Goal: Transaction & Acquisition: Book appointment/travel/reservation

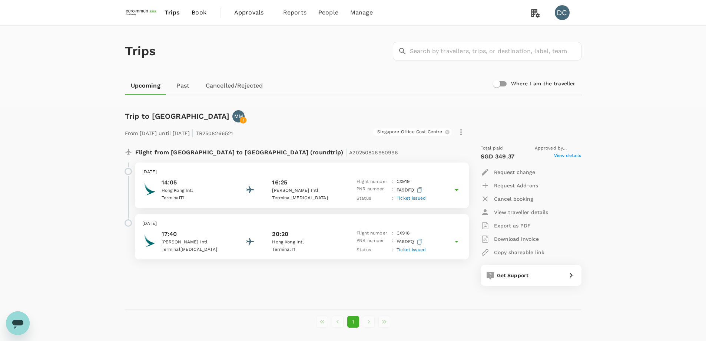
click at [178, 13] on span "Trips" at bounding box center [172, 12] width 15 height 9
click at [250, 13] on span "Approvals" at bounding box center [252, 12] width 37 height 9
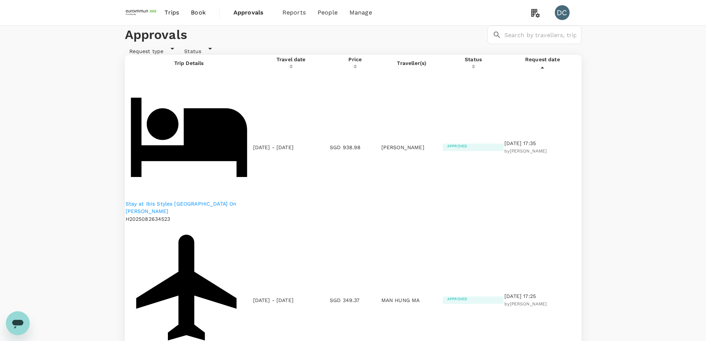
click at [244, 15] on span "Approvals" at bounding box center [252, 12] width 37 height 9
click at [173, 14] on span "Trips" at bounding box center [172, 12] width 14 height 9
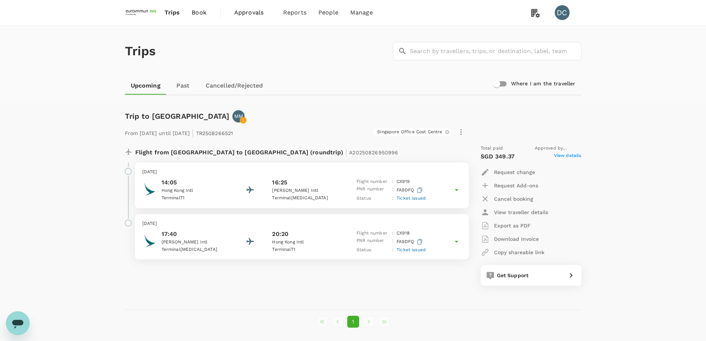
click at [203, 15] on span "Book" at bounding box center [199, 12] width 15 height 9
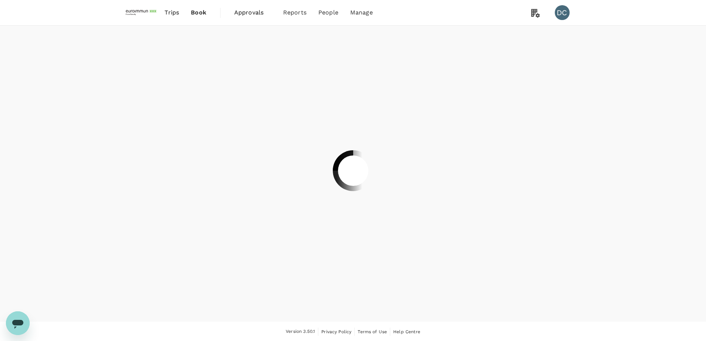
click at [238, 11] on span "Approvals" at bounding box center [252, 12] width 37 height 9
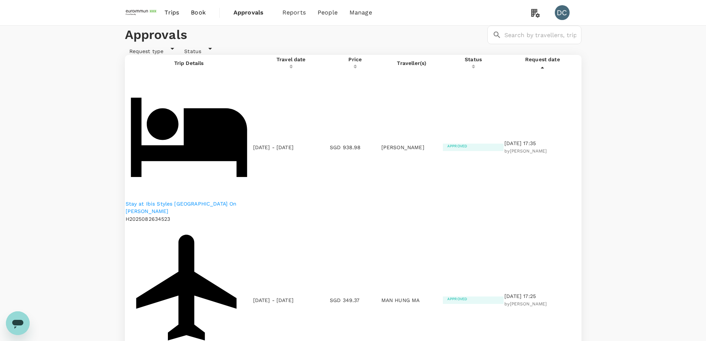
click at [194, 200] on p "Stay at Ibis Styles [GEOGRAPHIC_DATA] On [PERSON_NAME]" at bounding box center [189, 207] width 127 height 15
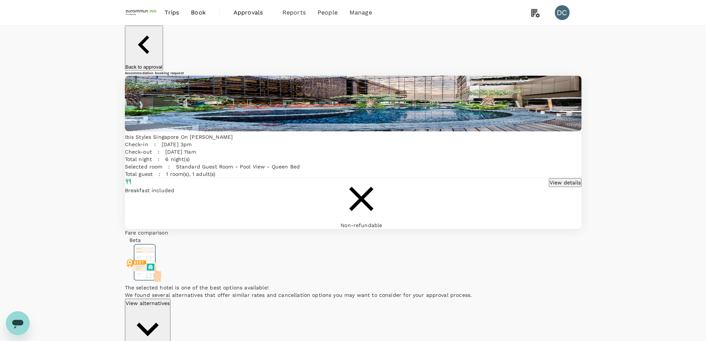
click at [170, 299] on p "View alternatives" at bounding box center [148, 302] width 44 height 7
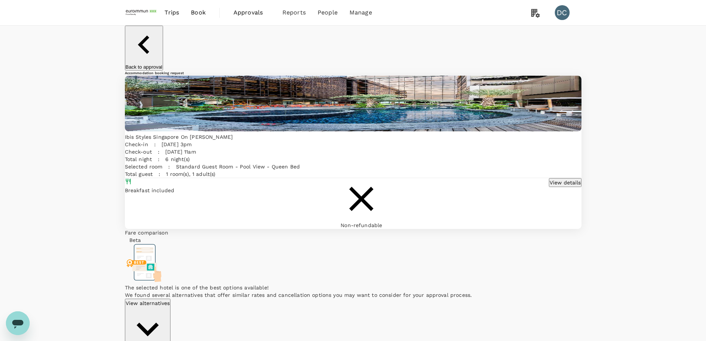
click at [142, 11] on img at bounding box center [142, 12] width 34 height 16
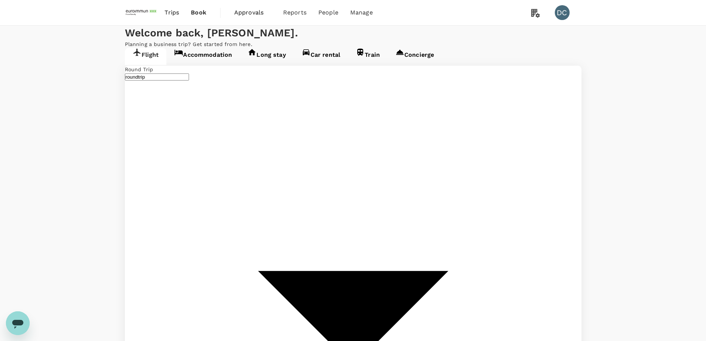
type input "[GEOGRAPHIC_DATA], [GEOGRAPHIC_DATA] (any)"
type input "[PERSON_NAME] Intl (MNL)"
type input "[GEOGRAPHIC_DATA], [GEOGRAPHIC_DATA] (any)"
type input "[PERSON_NAME] Intl (MNL)"
